Goal: Task Accomplishment & Management: Manage account settings

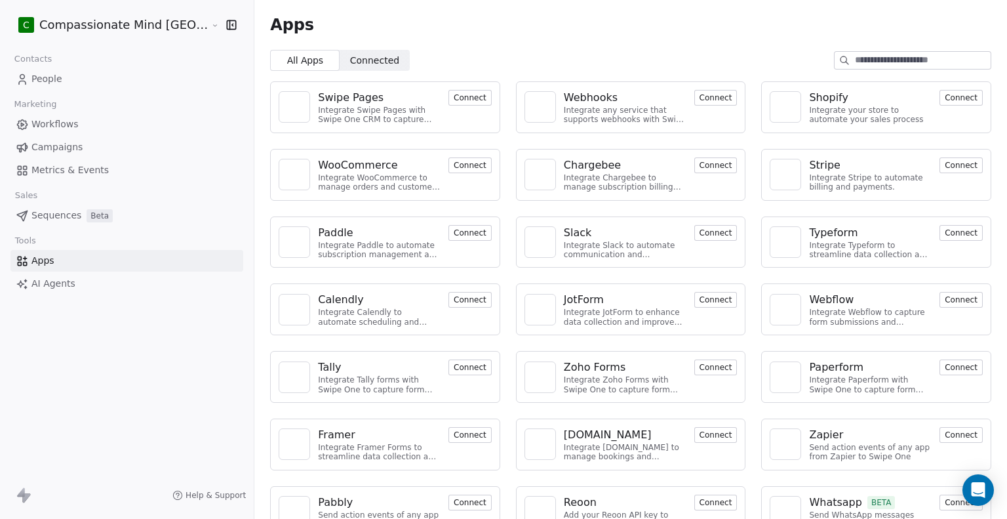
scroll to position [27, 0]
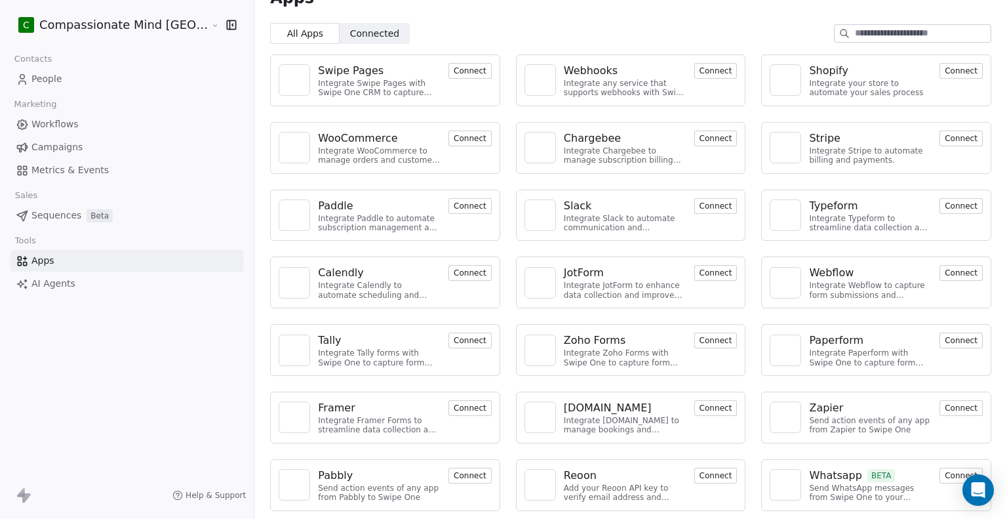
click at [694, 71] on button "Connect" at bounding box center [715, 71] width 43 height 16
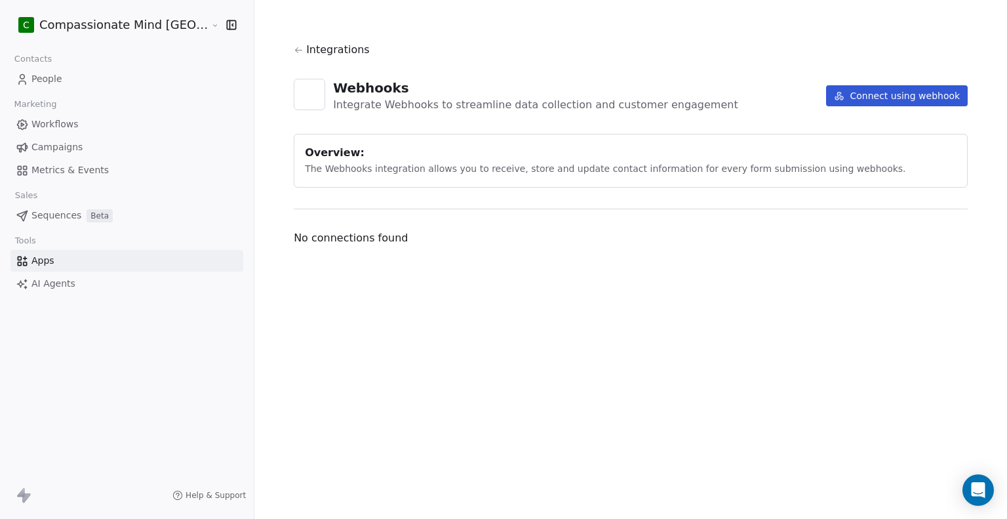
click at [848, 93] on button "Connect using webhook" at bounding box center [897, 95] width 142 height 21
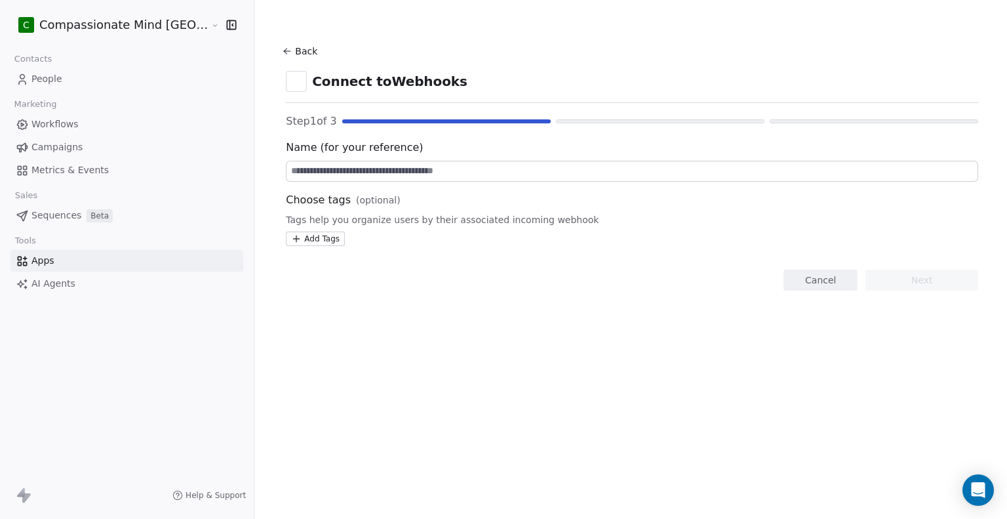
click at [362, 163] on input at bounding box center [631, 171] width 691 height 20
type input "**********"
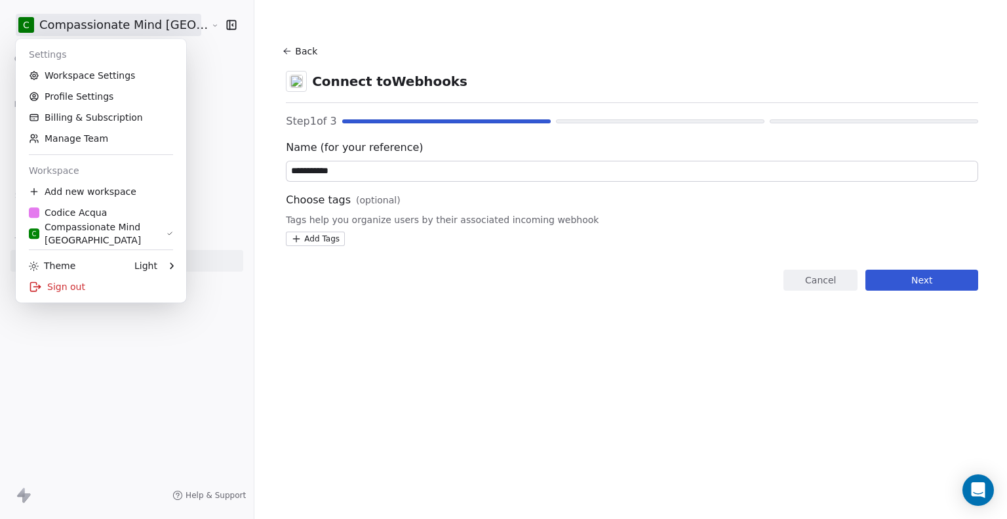
click at [123, 27] on html "**********" at bounding box center [503, 259] width 1007 height 519
click at [85, 213] on div "Codice Acqua" at bounding box center [68, 212] width 78 height 13
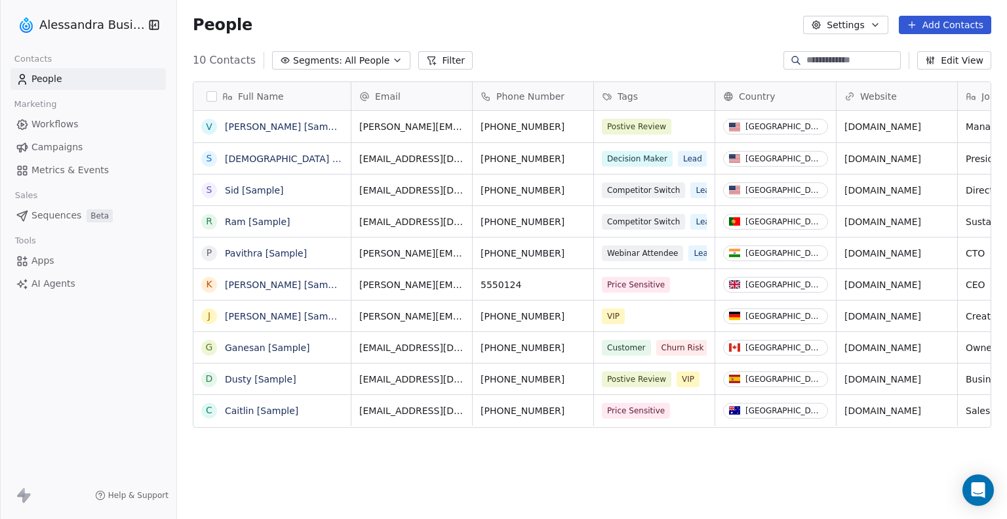
scroll to position [446, 819]
click at [58, 121] on span "Workflows" at bounding box center [54, 124] width 47 height 14
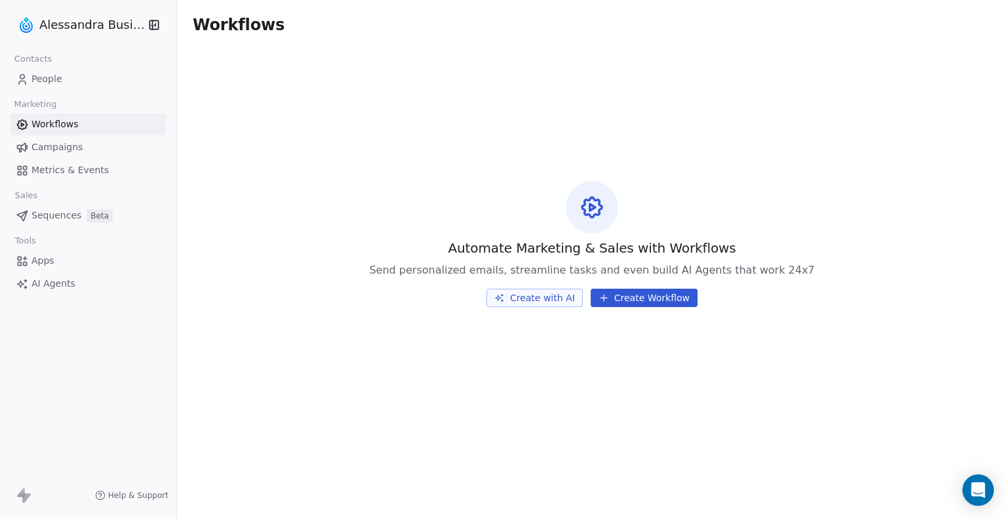
click at [103, 26] on html "Alessandra Business Contacts People Marketing Workflows Campaigns Metrics & Eve…" at bounding box center [503, 259] width 1007 height 519
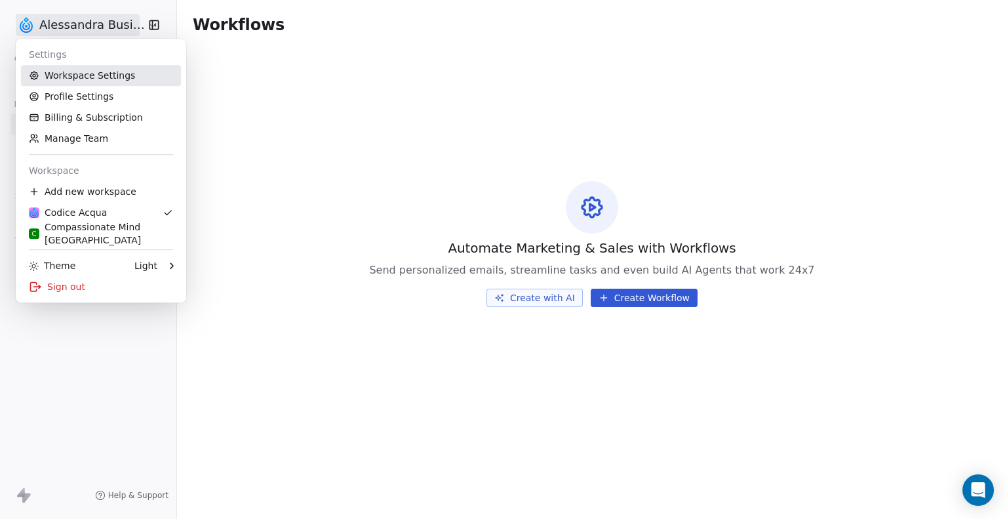
click at [79, 81] on link "Workspace Settings" at bounding box center [101, 75] width 160 height 21
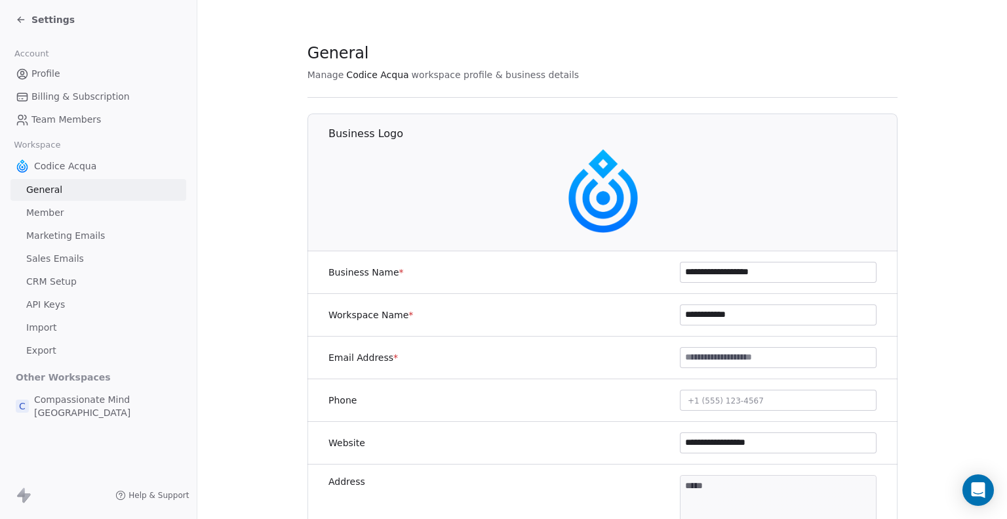
drag, startPoint x: 767, startPoint y: 269, endPoint x: 580, endPoint y: 266, distance: 187.5
click at [580, 266] on div "**********" at bounding box center [602, 272] width 590 height 43
drag, startPoint x: 745, startPoint y: 312, endPoint x: 621, endPoint y: 309, distance: 124.6
click at [621, 309] on div "**********" at bounding box center [602, 315] width 590 height 43
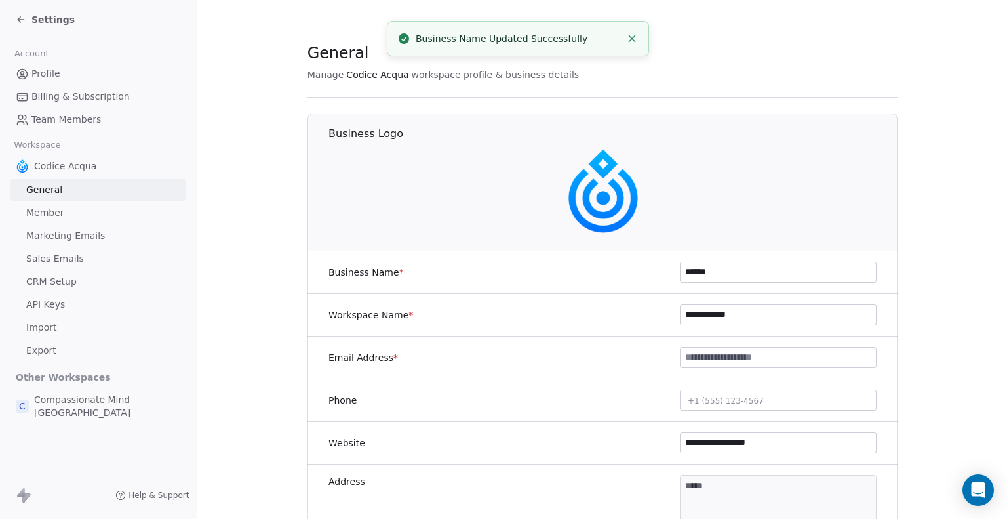
drag, startPoint x: 714, startPoint y: 270, endPoint x: 641, endPoint y: 268, distance: 72.8
click at [641, 268] on div "Business Name * ******" at bounding box center [602, 272] width 590 height 43
paste input "******"
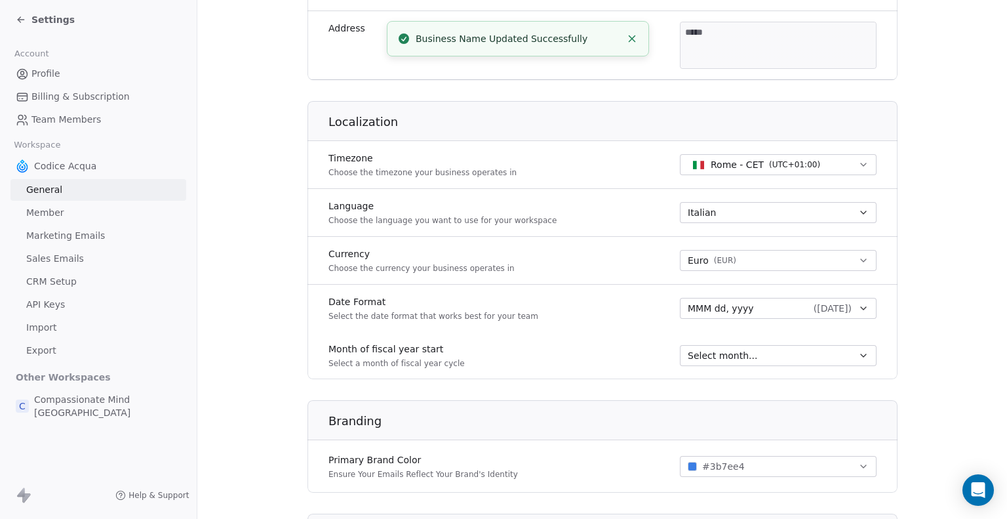
scroll to position [459, 0]
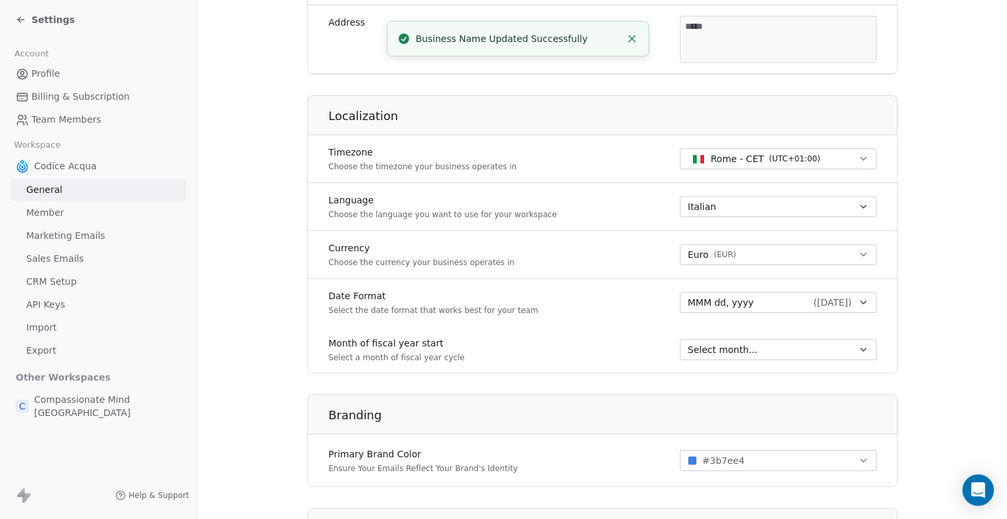
type input "**********"
click at [79, 212] on link "Member" at bounding box center [98, 213] width 176 height 22
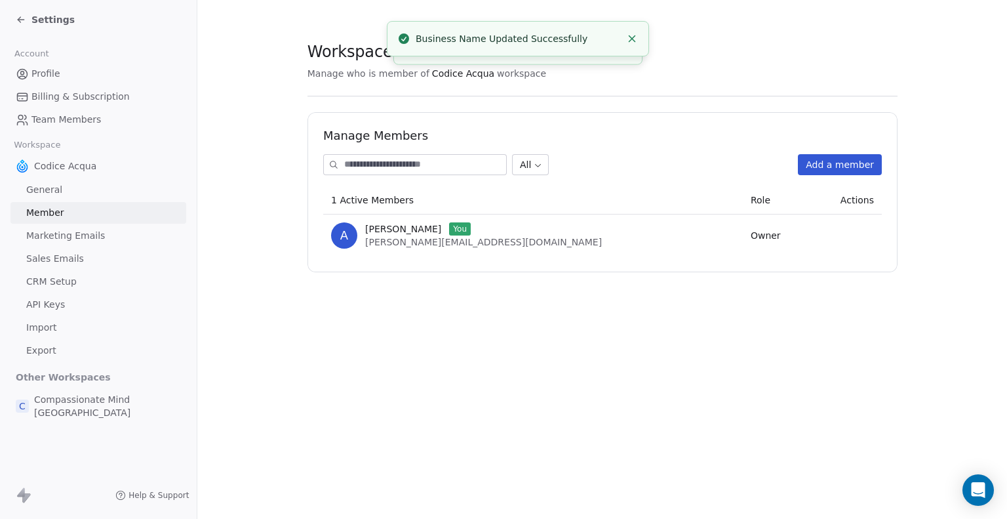
click at [66, 257] on span "Sales Emails" at bounding box center [55, 259] width 58 height 14
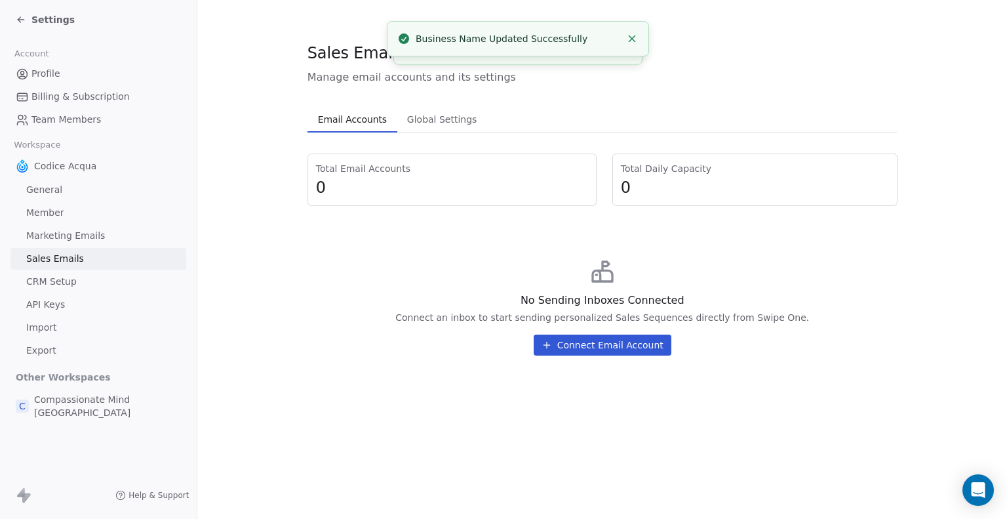
click at [63, 279] on span "CRM Setup" at bounding box center [51, 282] width 50 height 14
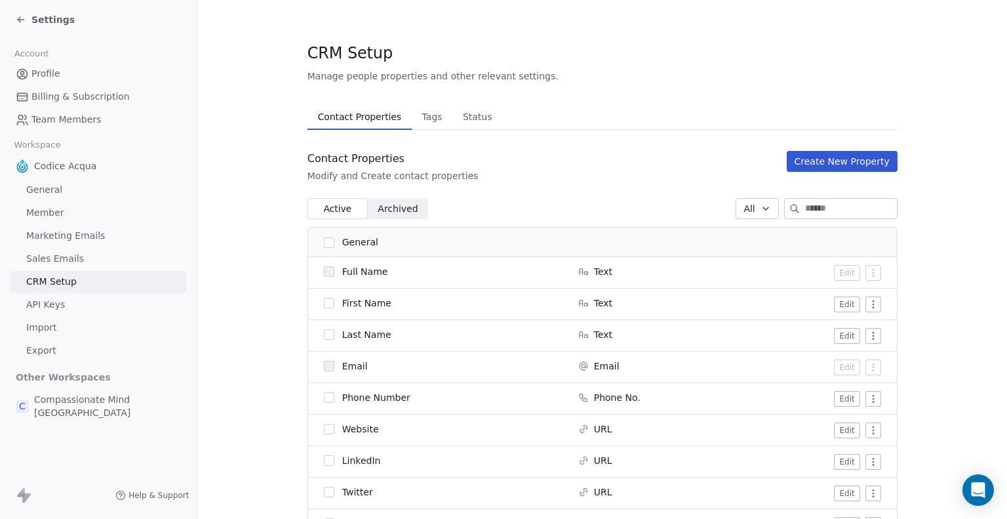
click at [51, 329] on span "Import" at bounding box center [41, 328] width 30 height 14
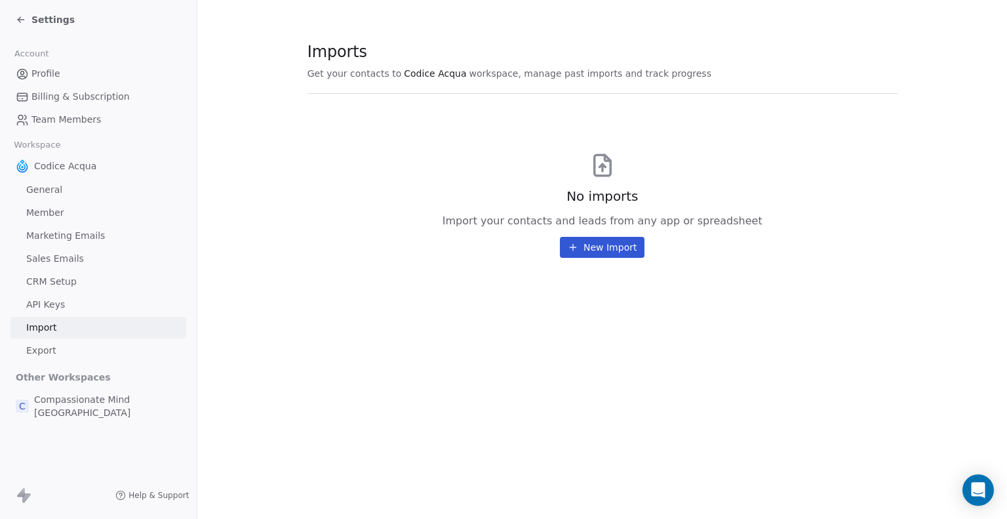
click at [52, 303] on span "API Keys" at bounding box center [45, 305] width 39 height 14
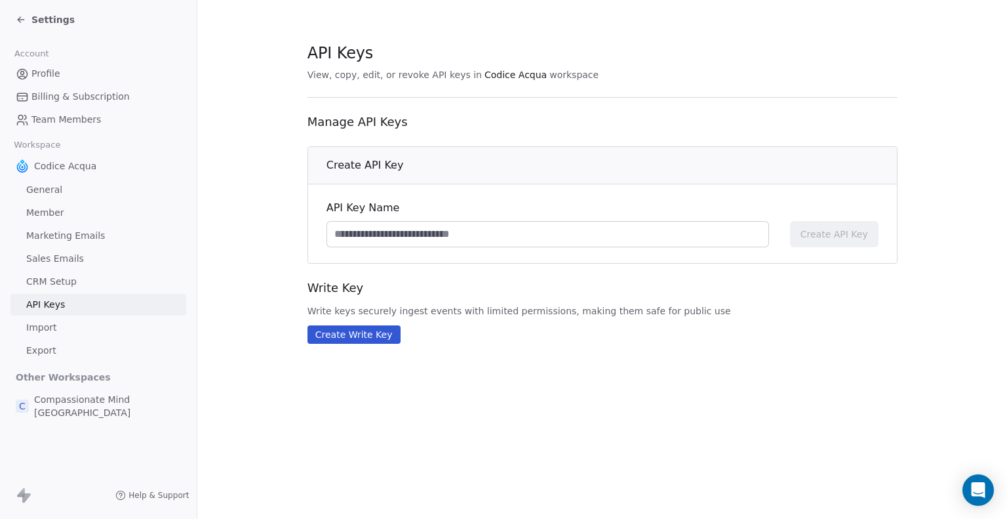
click at [439, 236] on input at bounding box center [547, 234] width 441 height 25
type input "**********"
click at [840, 233] on span "Create API Key" at bounding box center [834, 233] width 68 height 13
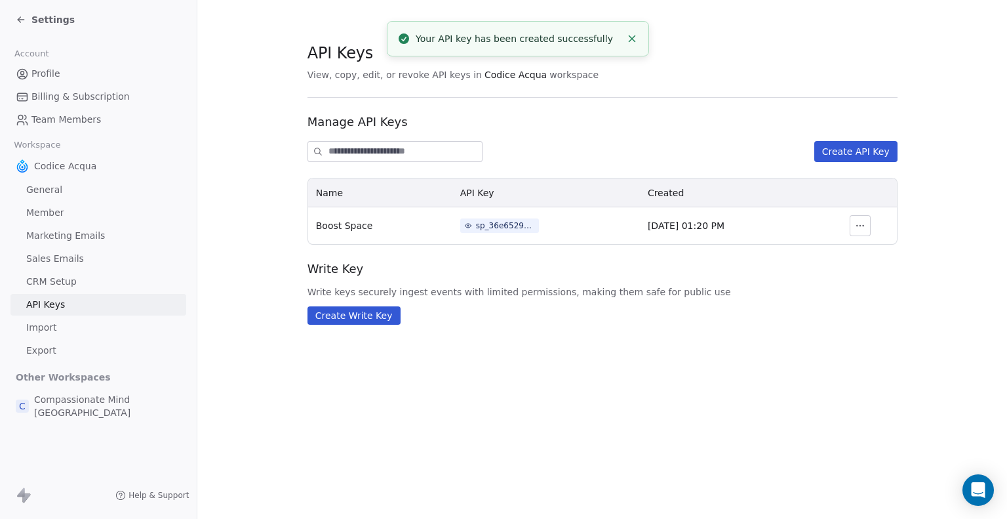
click at [476, 224] on div "sp_36e6529815884b5cb873a1fcbb727611" at bounding box center [505, 226] width 59 height 12
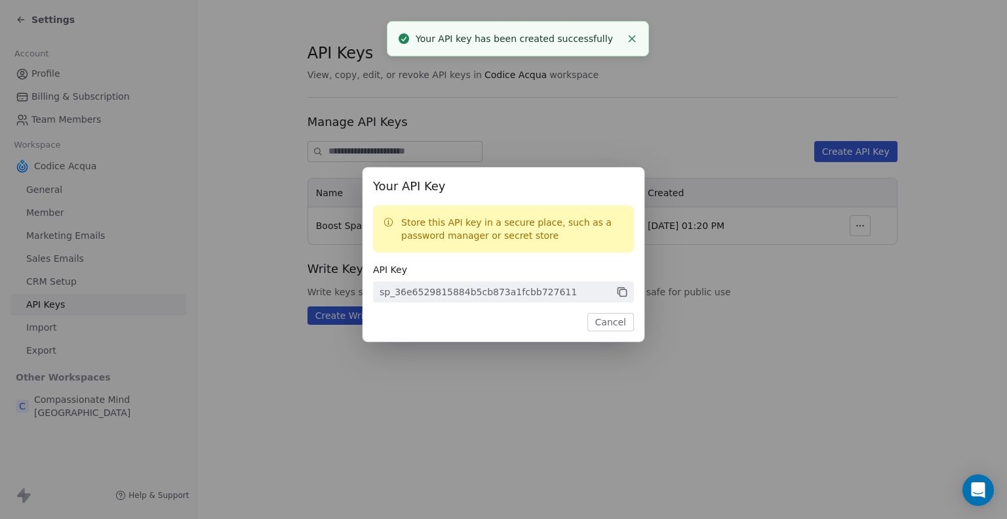
click at [626, 290] on icon at bounding box center [623, 292] width 7 height 7
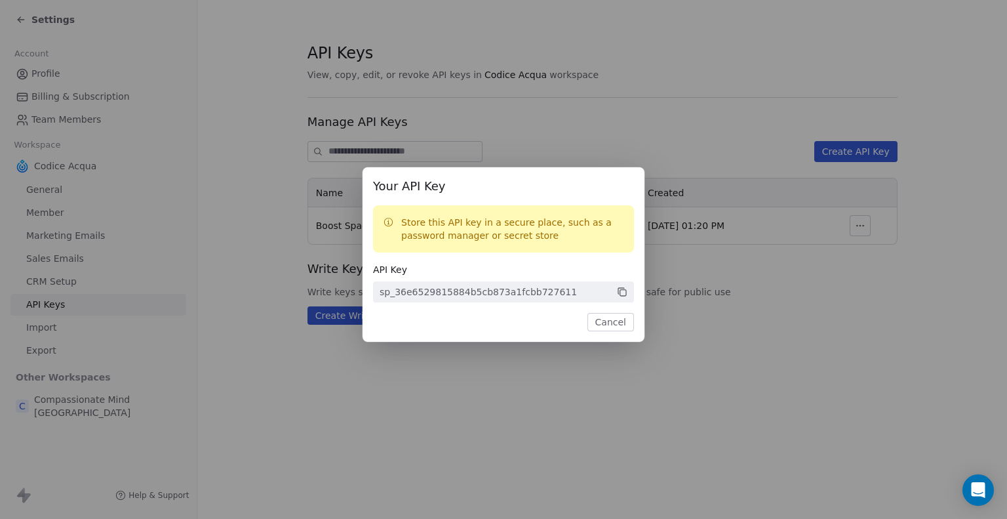
click at [617, 407] on div "Your API Key Store this API key in a secure place, such as a password manager o…" at bounding box center [503, 259] width 1007 height 519
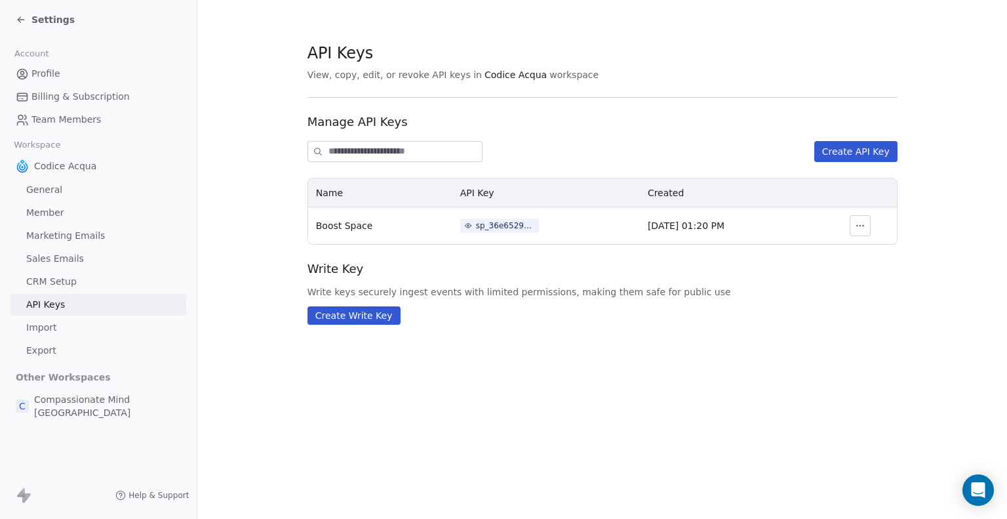
click at [855, 222] on icon "button" at bounding box center [860, 225] width 10 height 10
click at [759, 353] on section "API Keys View, copy, edit, or revoke API keys in Codice Acqua workspace Manage …" at bounding box center [602, 183] width 810 height 366
click at [43, 23] on span "Settings" at bounding box center [52, 19] width 43 height 13
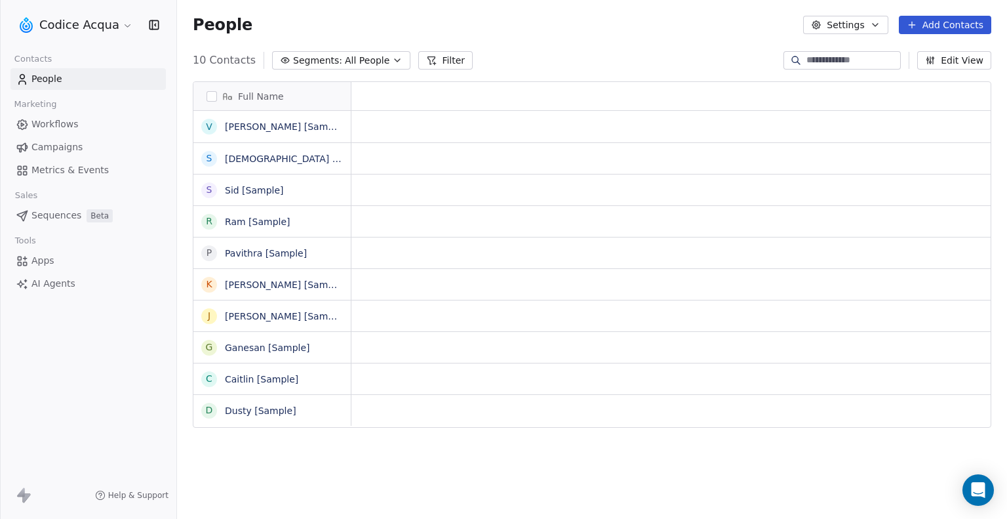
scroll to position [446, 819]
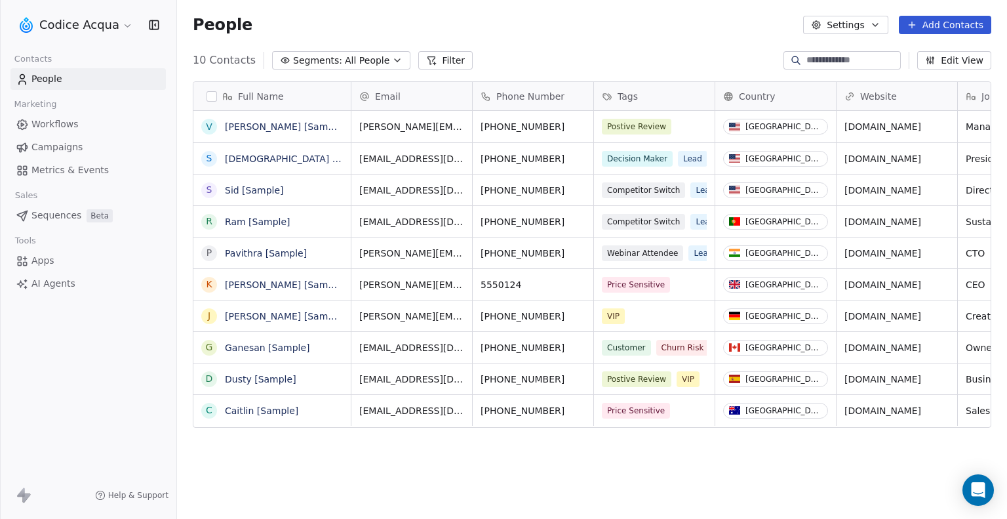
click at [104, 28] on html "Codice Acqua Contacts People Marketing Workflows Campaigns Metrics & Events Sal…" at bounding box center [503, 259] width 1007 height 519
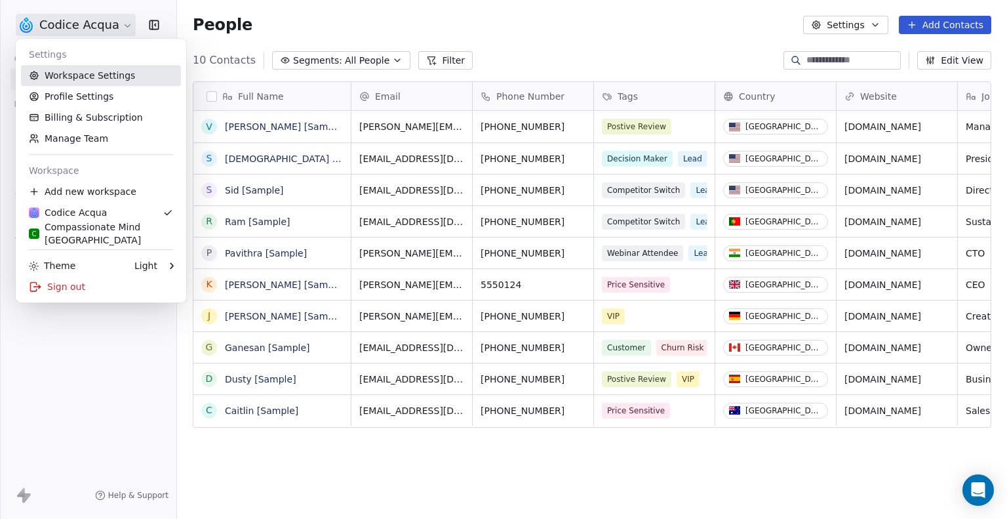
click at [100, 77] on link "Workspace Settings" at bounding box center [101, 75] width 160 height 21
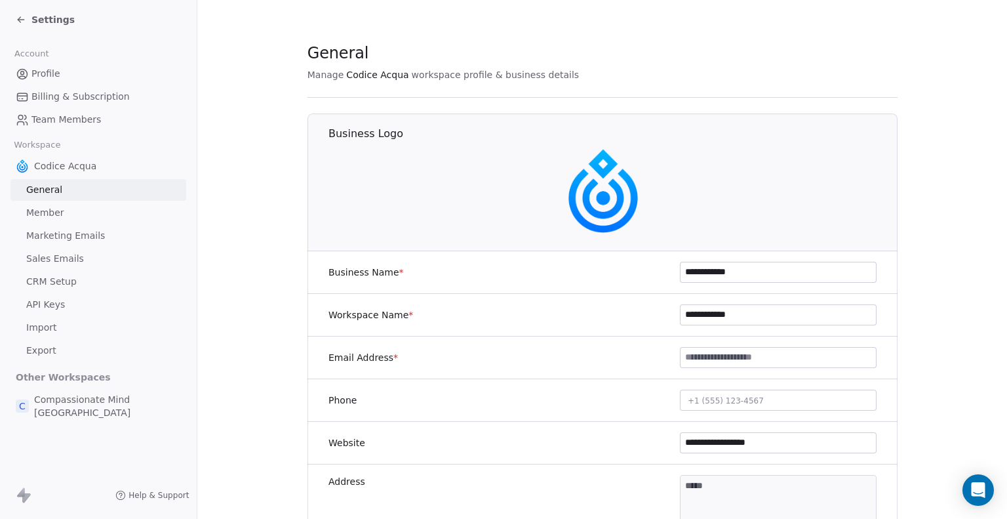
click at [39, 304] on span "API Keys" at bounding box center [45, 305] width 39 height 14
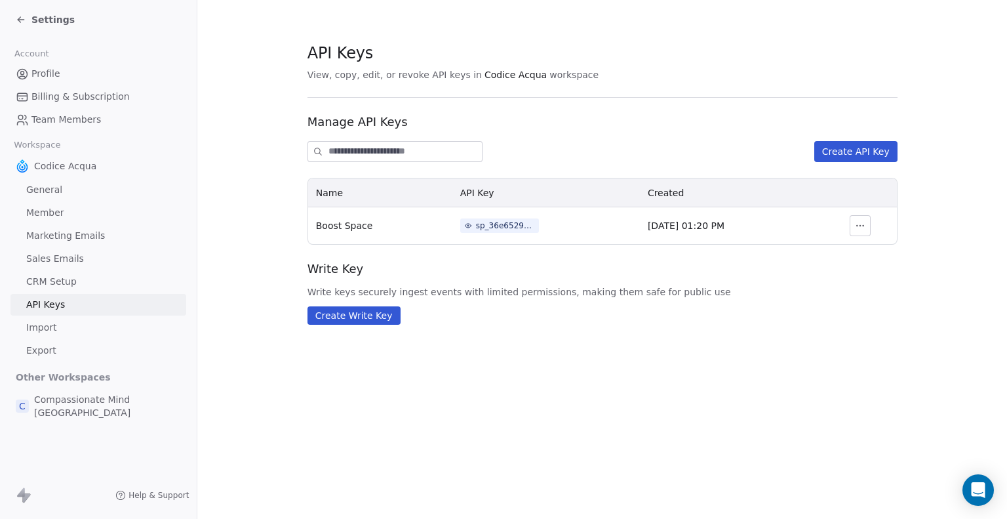
click at [484, 224] on div "sp_36e6529815884b5cb873a1fcbb727611" at bounding box center [505, 226] width 59 height 12
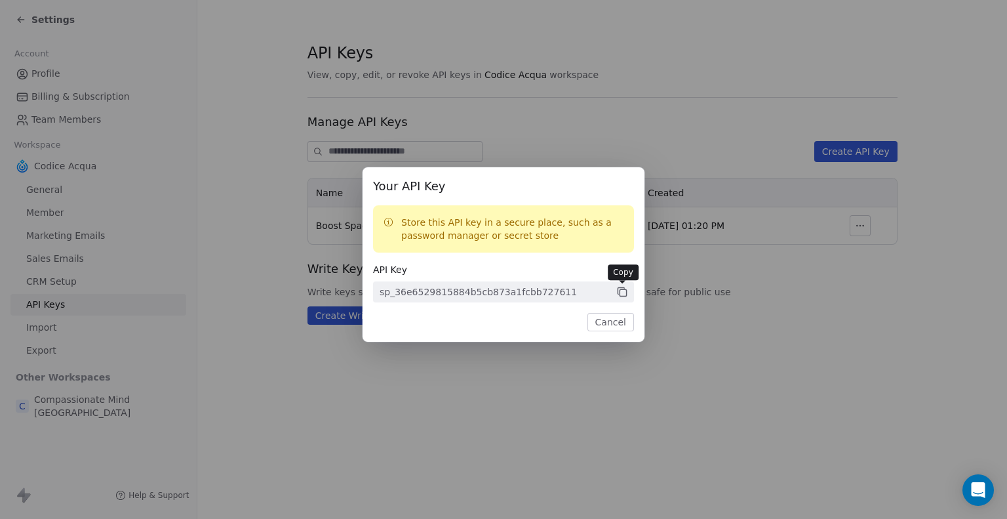
click at [620, 292] on icon at bounding box center [623, 292] width 7 height 7
click at [614, 325] on button "Cancel" at bounding box center [610, 322] width 47 height 18
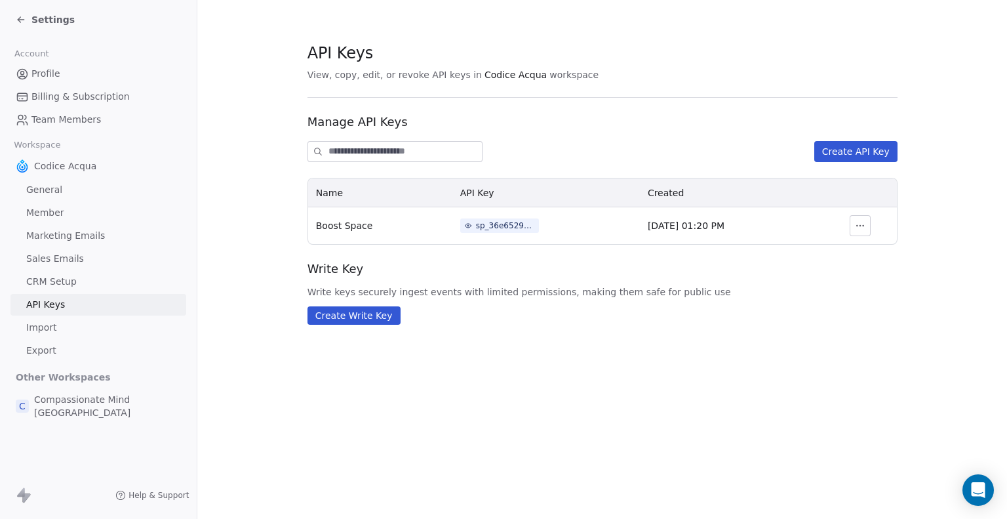
click at [855, 224] on icon "button" at bounding box center [860, 225] width 10 height 10
click at [861, 256] on span "Revoke" at bounding box center [871, 254] width 33 height 13
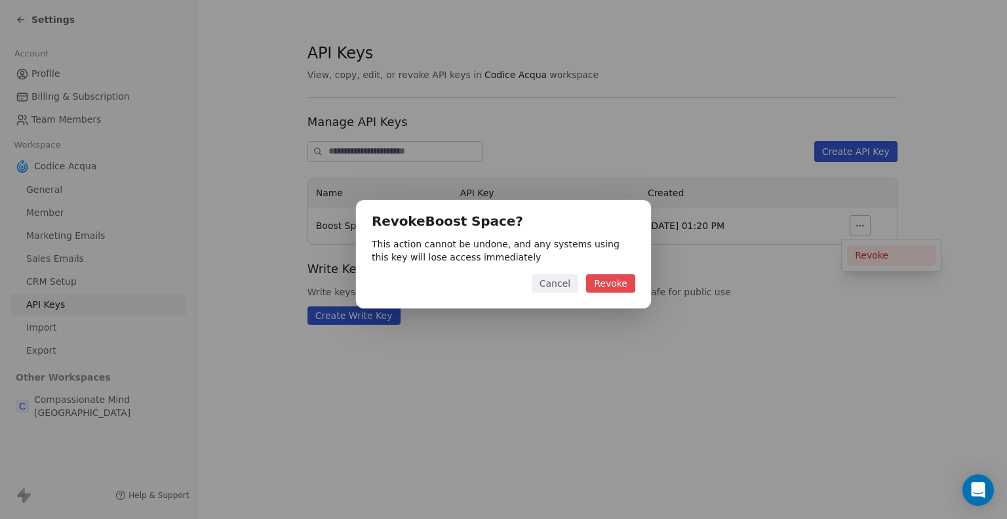
click at [616, 283] on button "Revoke" at bounding box center [610, 283] width 49 height 18
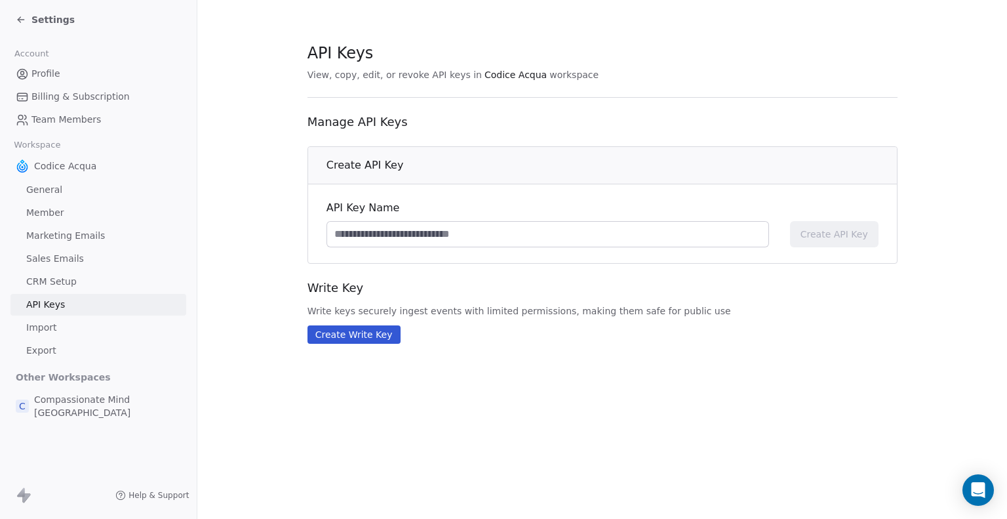
click at [52, 346] on span "Export" at bounding box center [41, 351] width 30 height 14
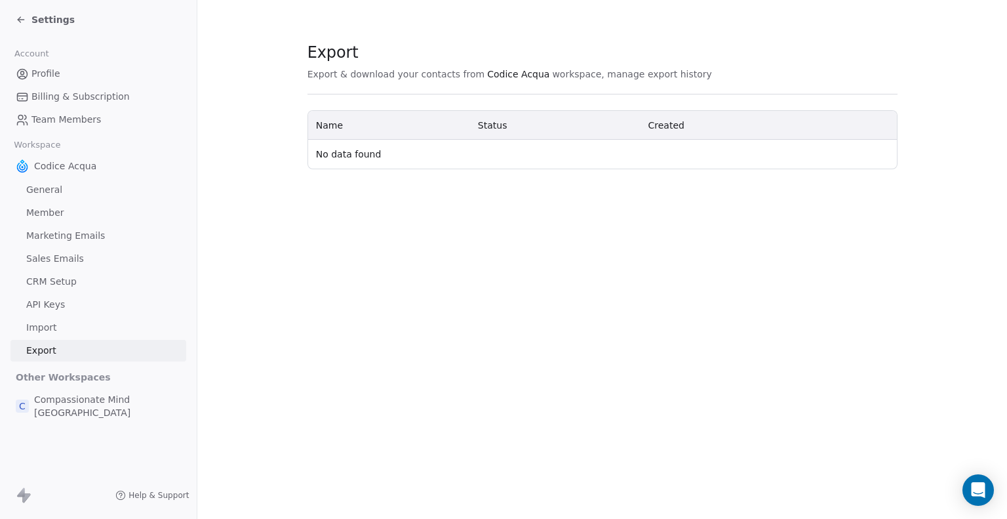
click at [53, 330] on span "Import" at bounding box center [41, 328] width 30 height 14
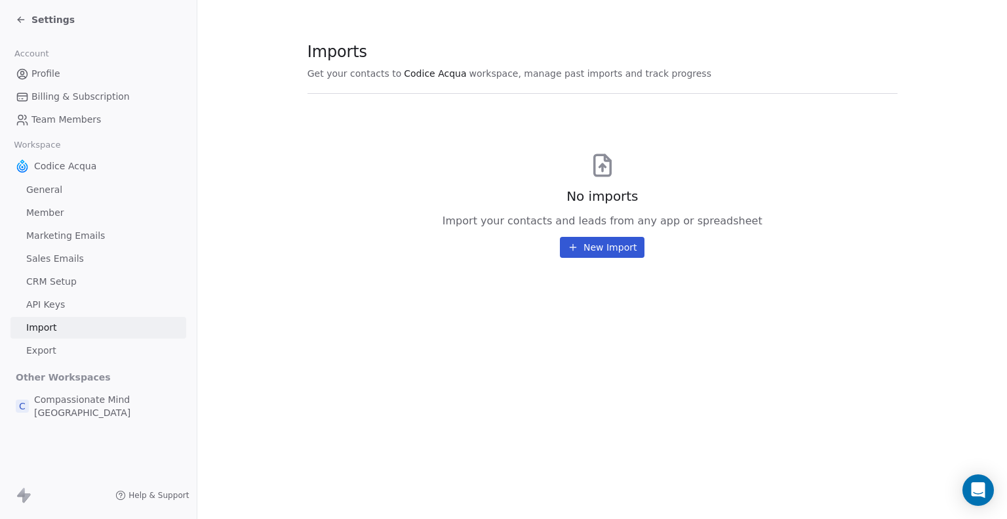
click at [50, 182] on link "General" at bounding box center [98, 190] width 176 height 22
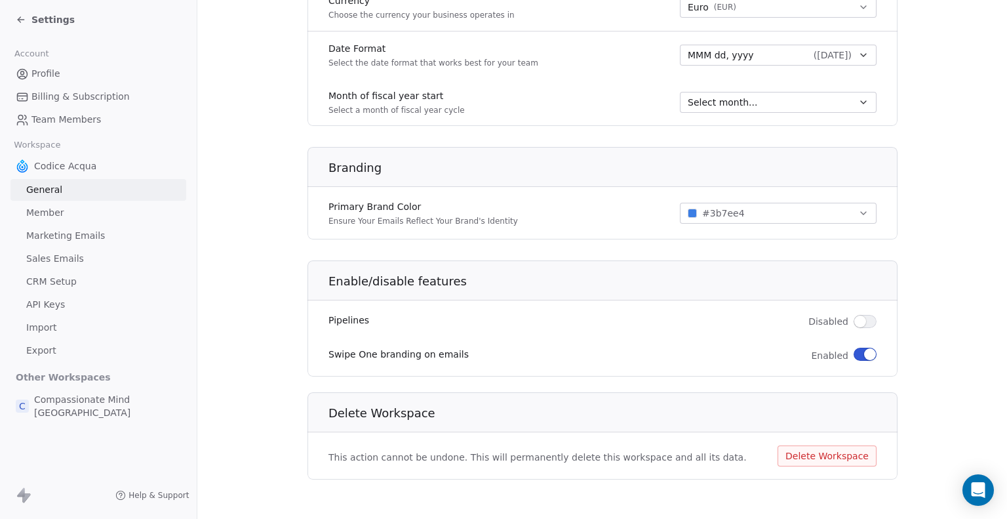
scroll to position [707, 0]
click at [50, 235] on span "Marketing Emails" at bounding box center [65, 236] width 79 height 14
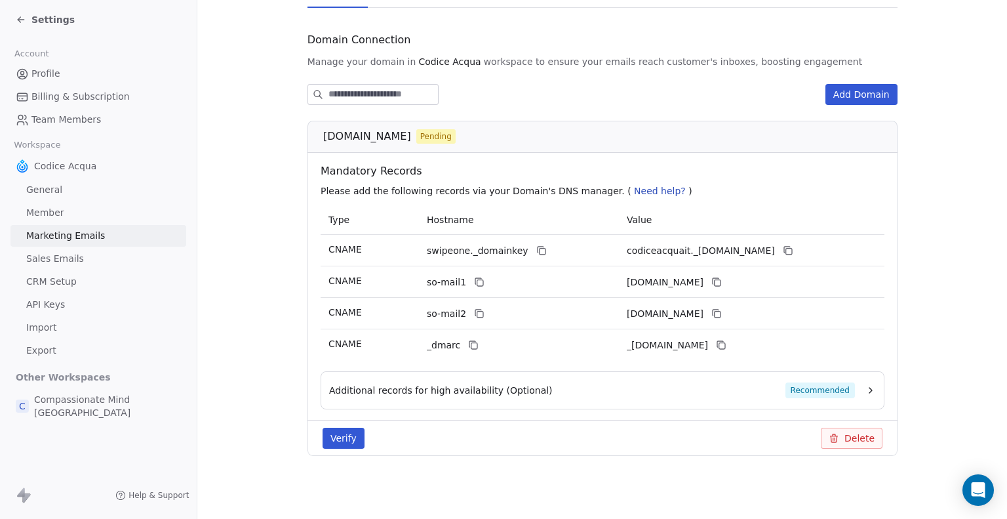
scroll to position [123, 0]
click at [50, 256] on span "Sales Emails" at bounding box center [55, 259] width 58 height 14
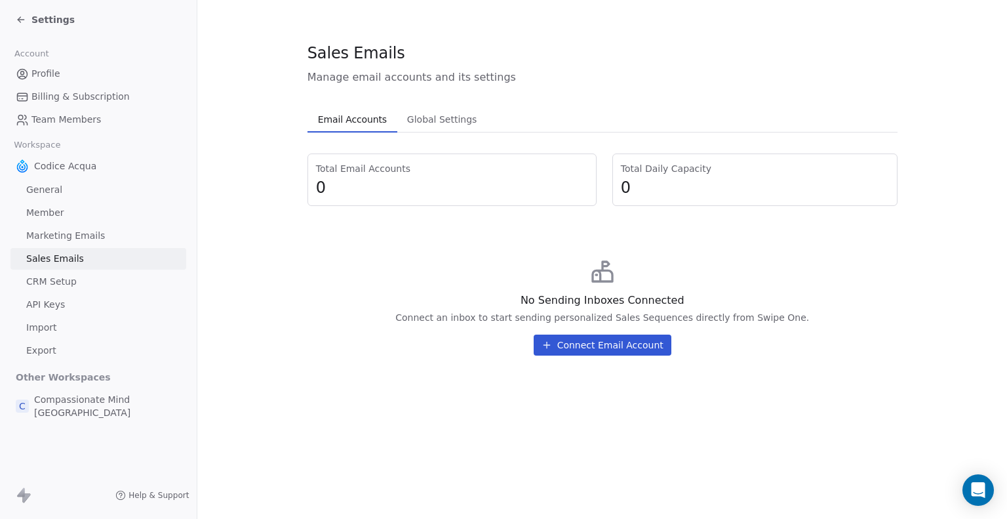
click at [62, 281] on span "CRM Setup" at bounding box center [51, 282] width 50 height 14
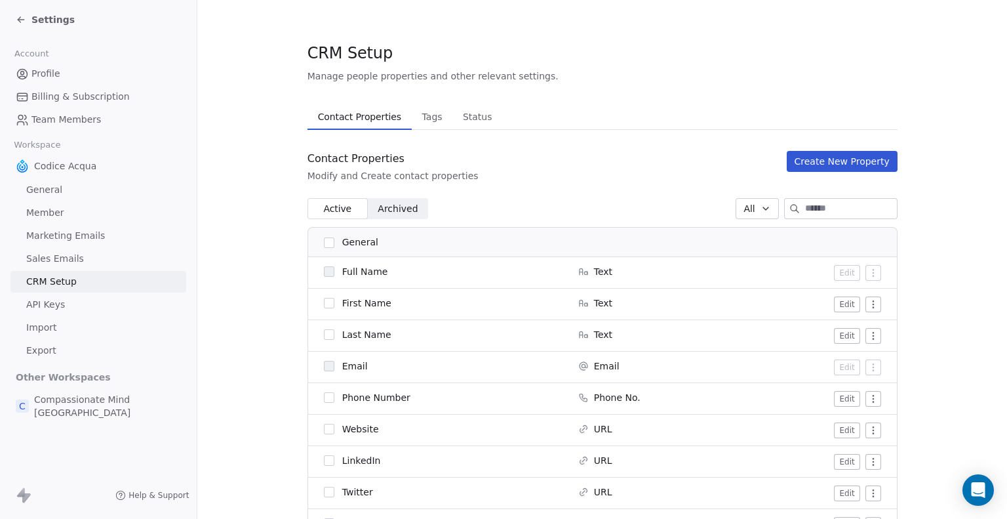
click at [47, 302] on span "API Keys" at bounding box center [45, 305] width 39 height 14
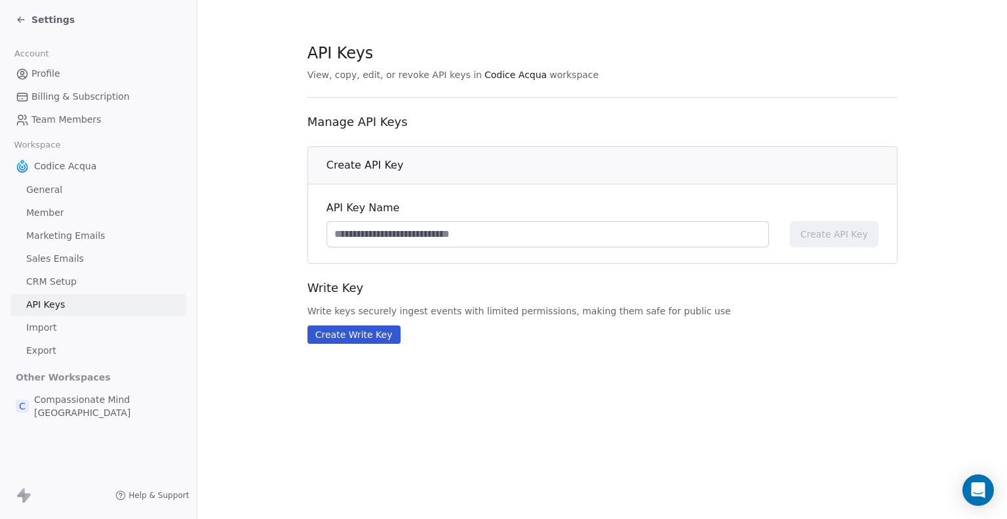
click at [47, 321] on span "Import" at bounding box center [41, 328] width 30 height 14
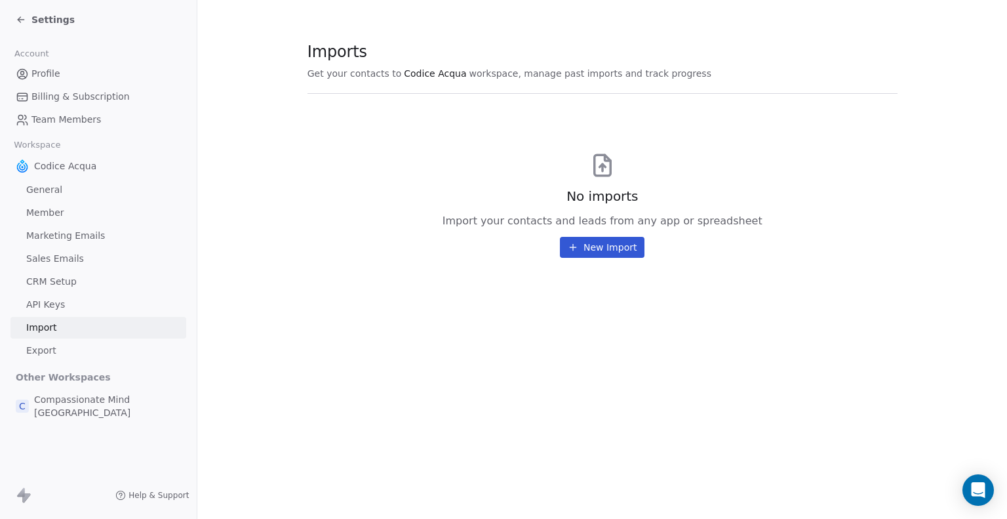
click at [48, 345] on span "Export" at bounding box center [41, 351] width 30 height 14
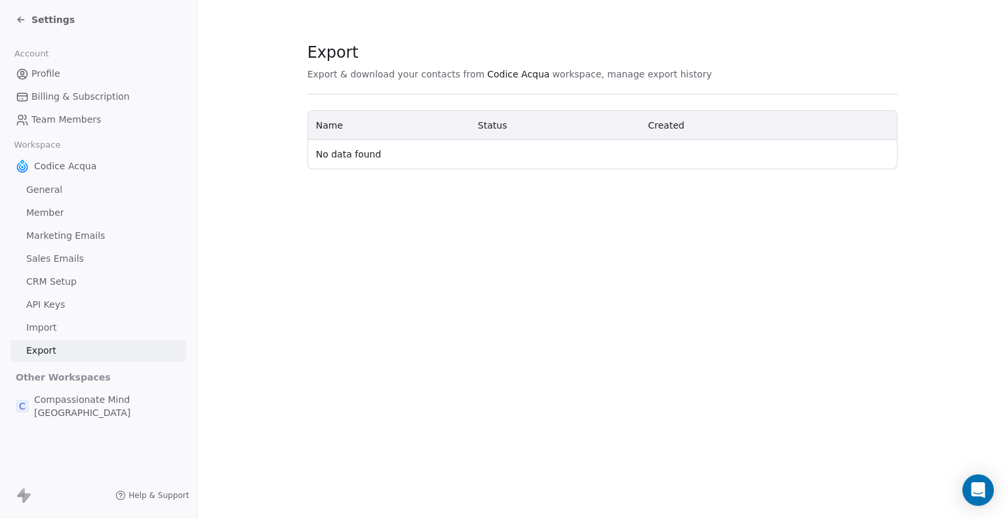
click at [47, 321] on span "Import" at bounding box center [41, 328] width 30 height 14
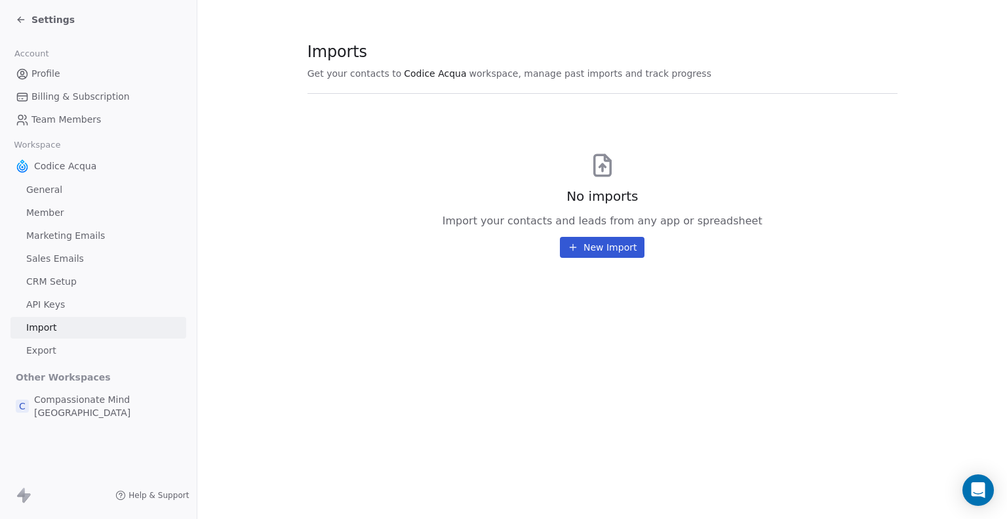
click at [20, 13] on div "Settings" at bounding box center [45, 19] width 59 height 13
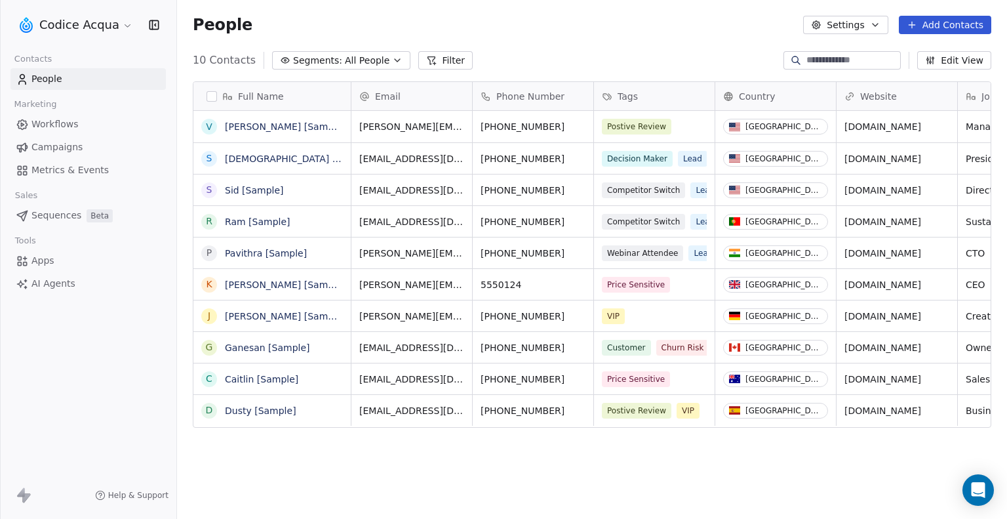
scroll to position [446, 819]
click at [835, 20] on button "Settings" at bounding box center [845, 25] width 85 height 18
click at [850, 98] on span "Import" at bounding box center [854, 96] width 30 height 14
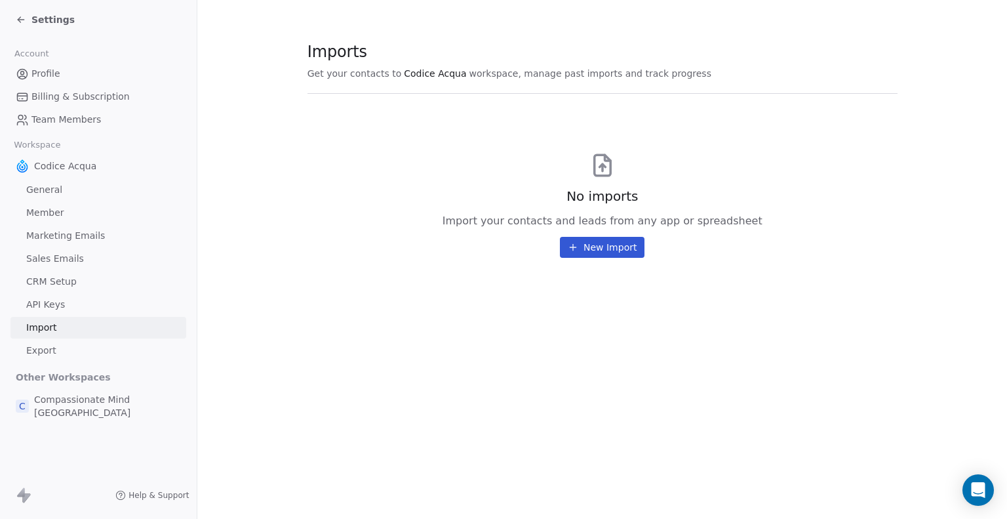
click at [19, 18] on icon at bounding box center [19, 18] width 3 height 3
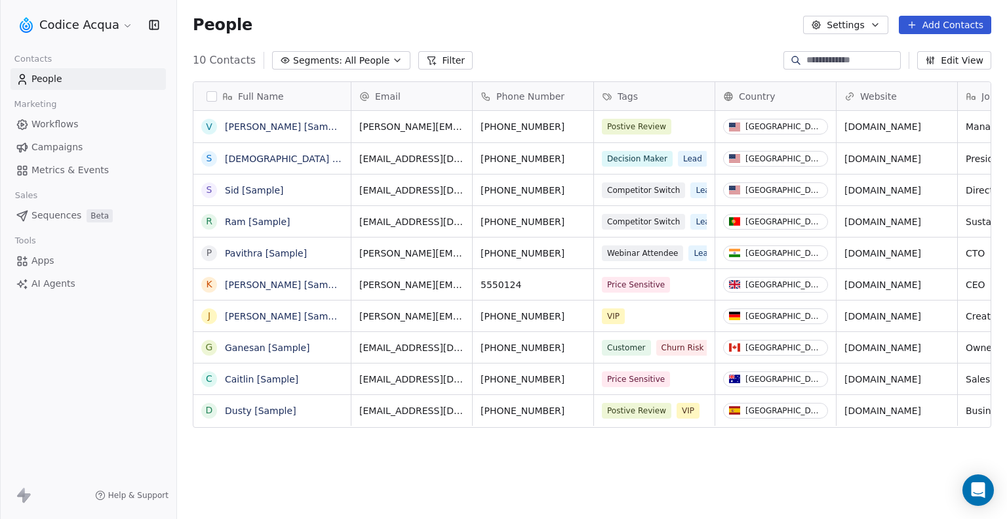
scroll to position [446, 819]
click at [50, 264] on span "Apps" at bounding box center [42, 261] width 23 height 14
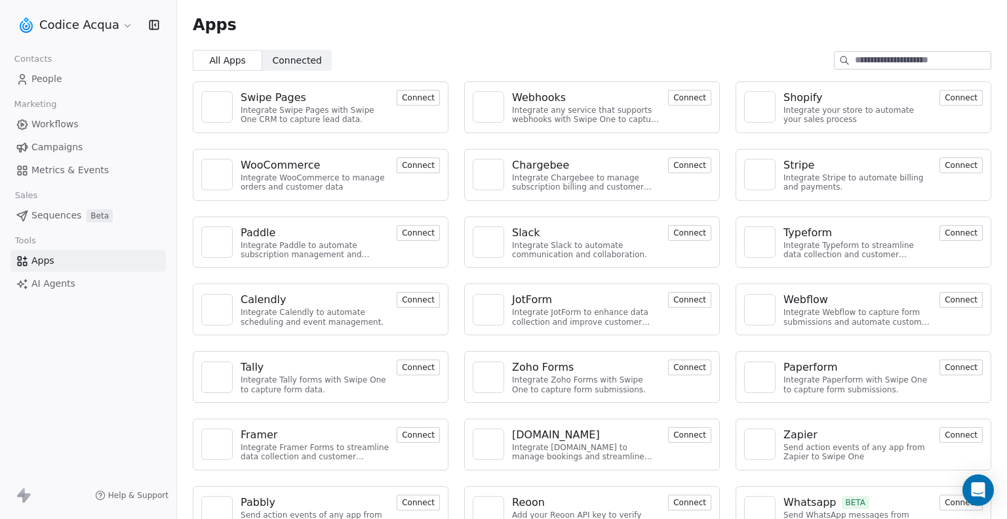
click at [677, 92] on button "Connect" at bounding box center [689, 98] width 43 height 16
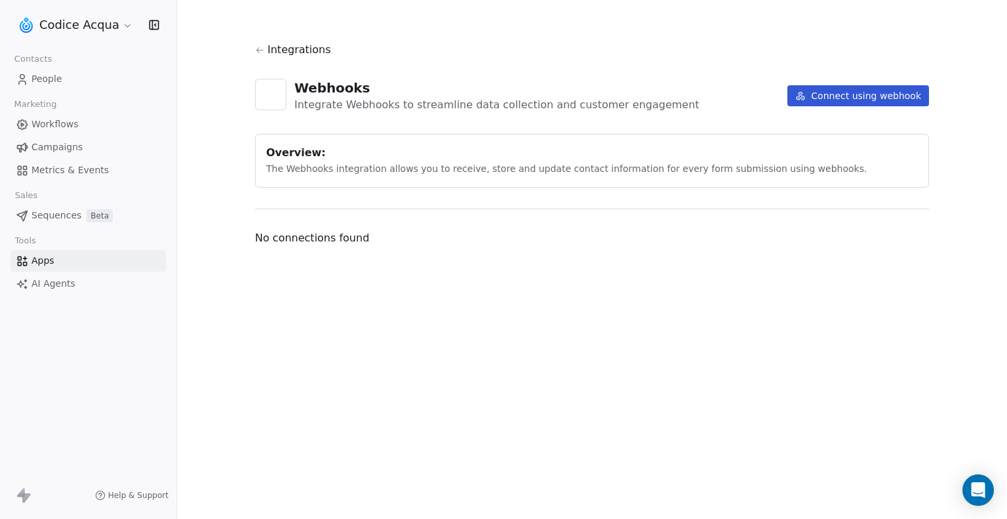
click at [819, 94] on button "Connect using webhook" at bounding box center [858, 95] width 142 height 21
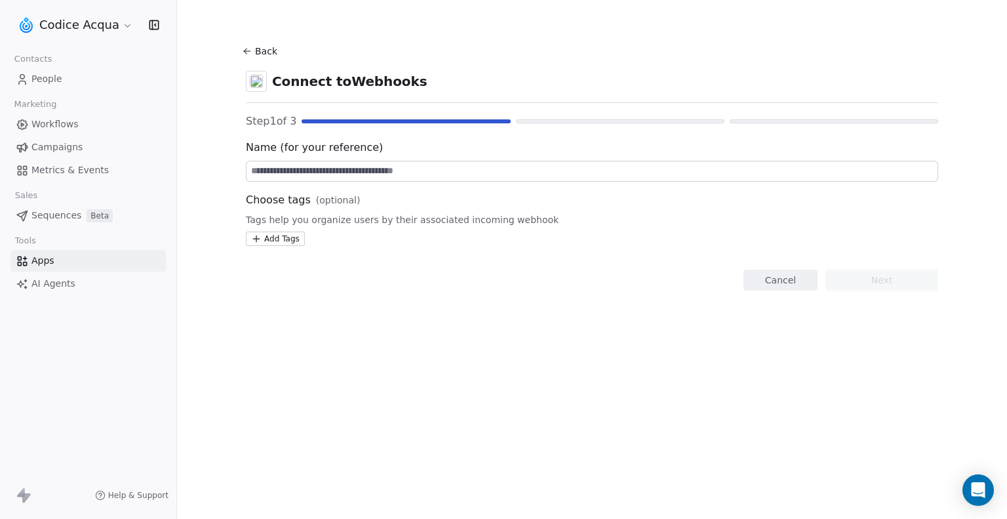
click at [323, 175] on input at bounding box center [592, 171] width 691 height 20
type input "**********"
click at [862, 277] on button "Next" at bounding box center [881, 279] width 113 height 21
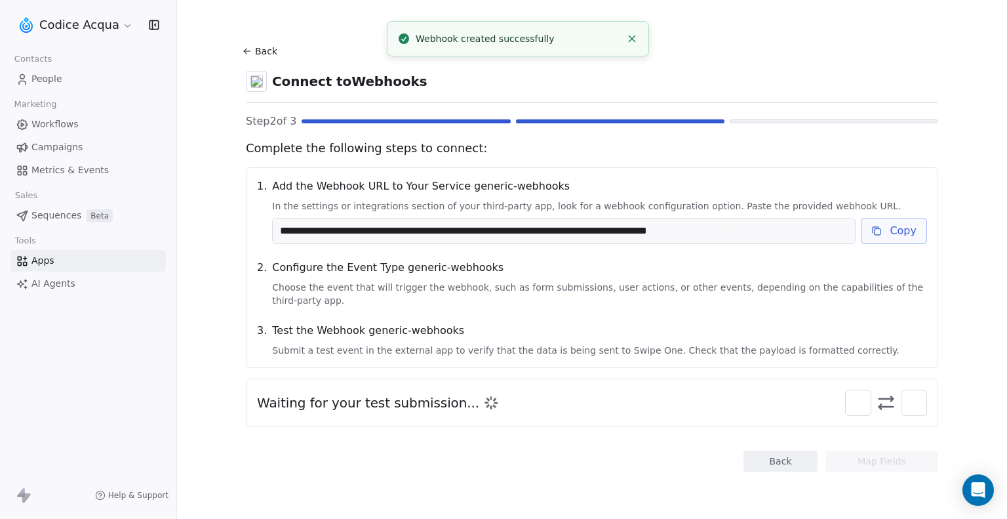
click at [911, 233] on button "Copy" at bounding box center [894, 231] width 66 height 26
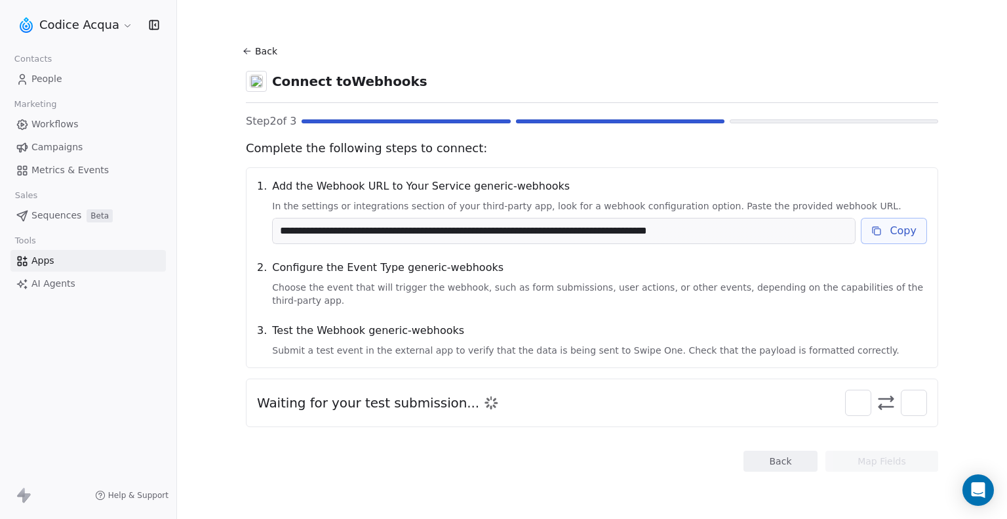
click at [272, 47] on button "Back" at bounding box center [262, 51] width 42 height 24
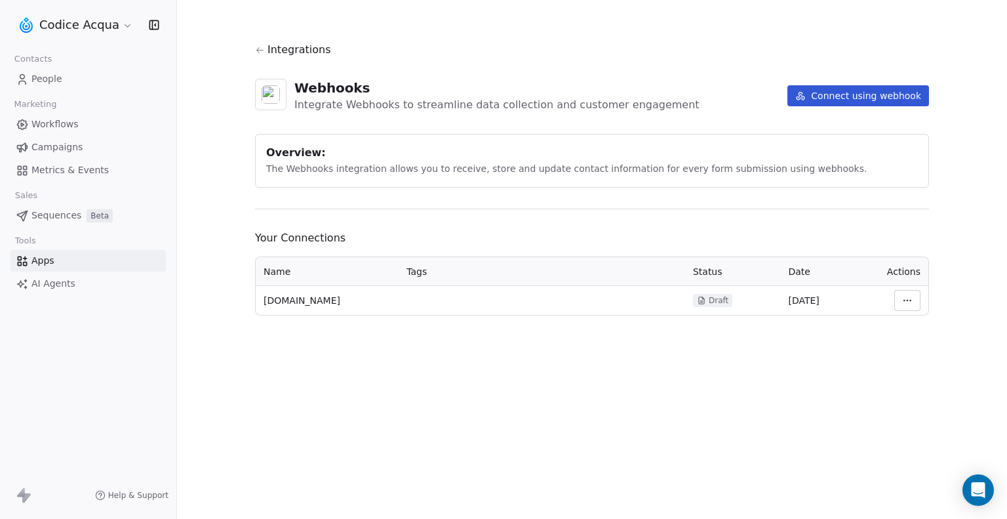
click at [917, 300] on html "Codice Acqua Contacts People Marketing Workflows Campaigns Metrics & Events Sal…" at bounding box center [503, 259] width 1007 height 519
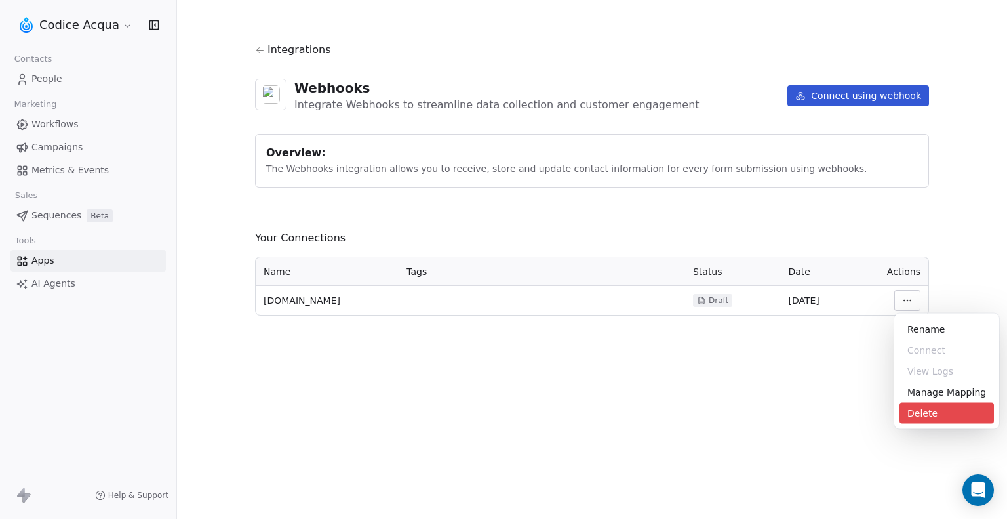
click at [934, 414] on div "Delete" at bounding box center [946, 413] width 94 height 21
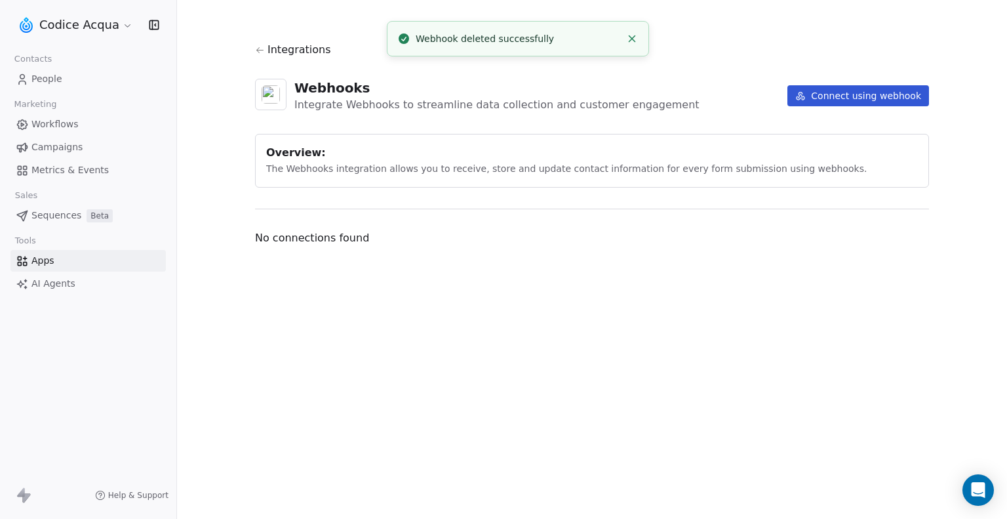
click at [258, 47] on icon at bounding box center [260, 50] width 10 height 10
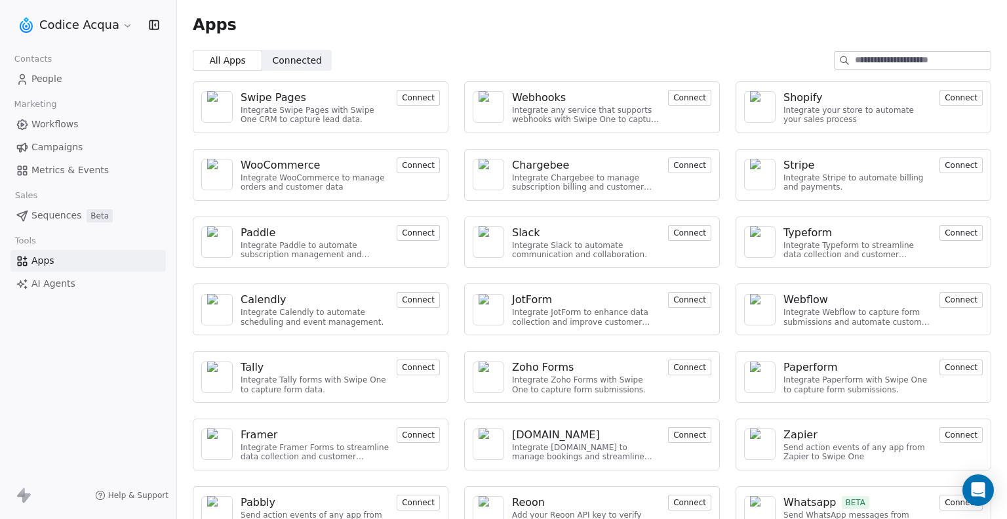
click at [680, 97] on button "Connect" at bounding box center [689, 98] width 43 height 16
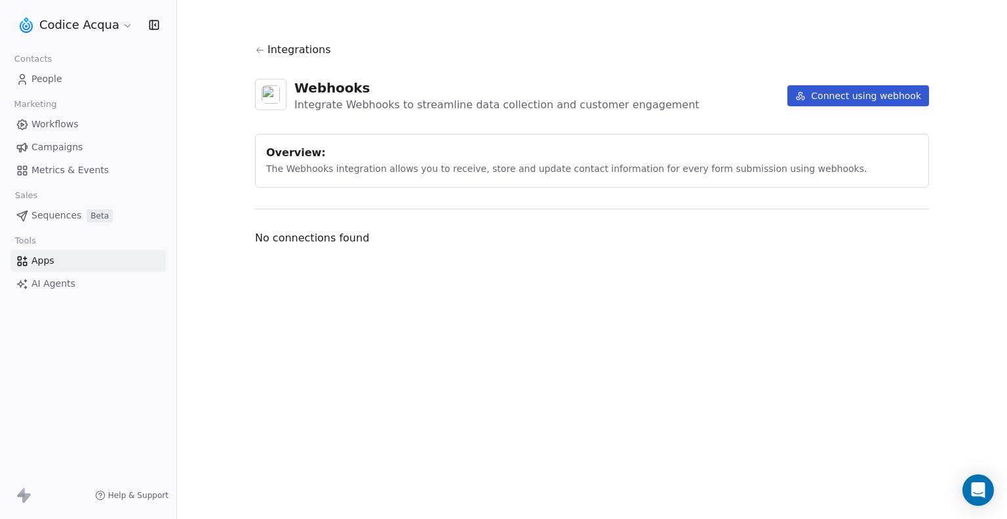
click at [848, 100] on button "Connect using webhook" at bounding box center [858, 95] width 142 height 21
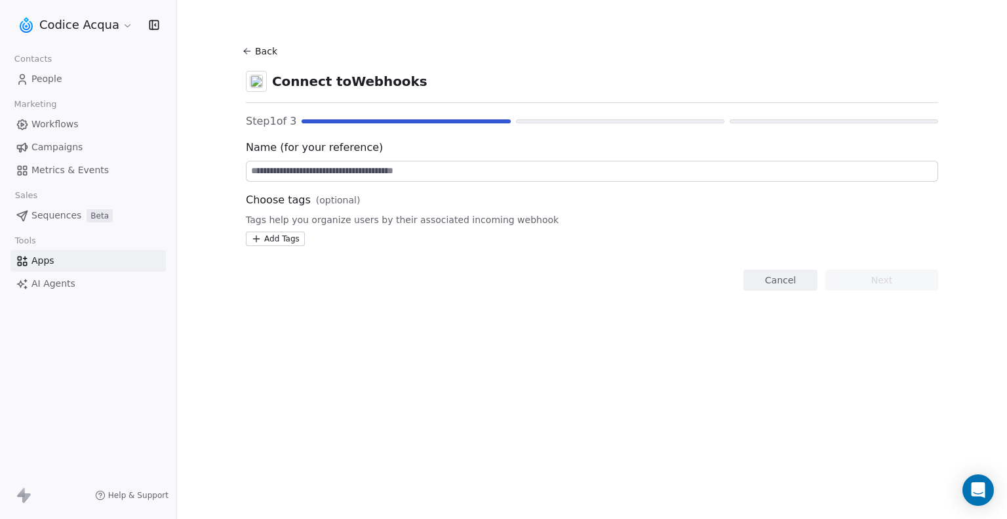
click at [448, 170] on input at bounding box center [592, 171] width 691 height 20
type input "**********"
click at [870, 279] on button "Next" at bounding box center [881, 279] width 113 height 21
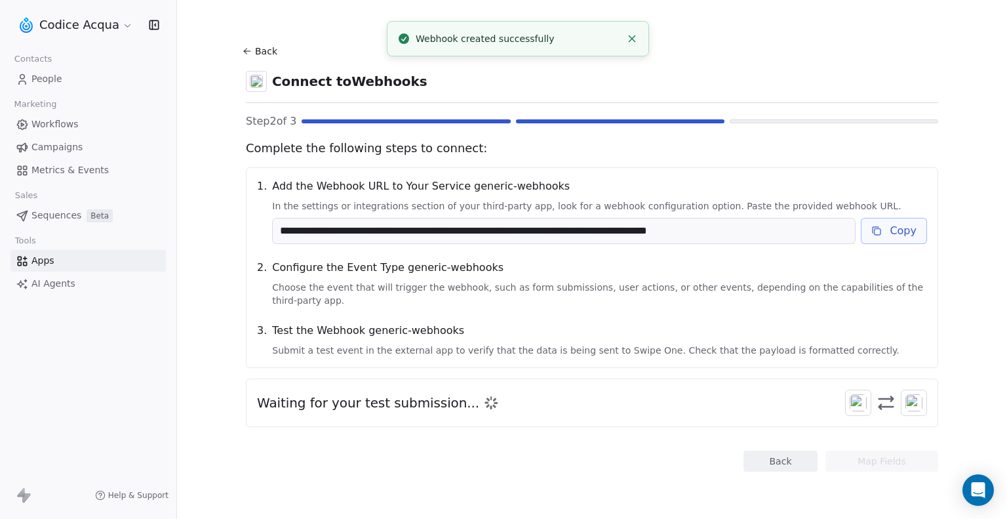
click at [892, 226] on button "Copy" at bounding box center [894, 231] width 66 height 26
